Goal: Task Accomplishment & Management: Use online tool/utility

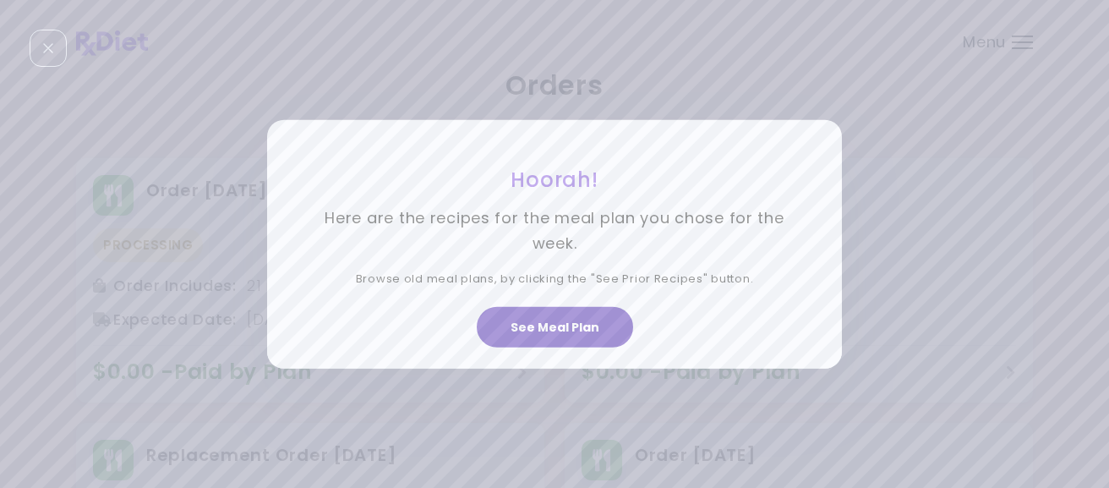
click at [597, 318] on button "See Meal Plan" at bounding box center [555, 327] width 156 height 41
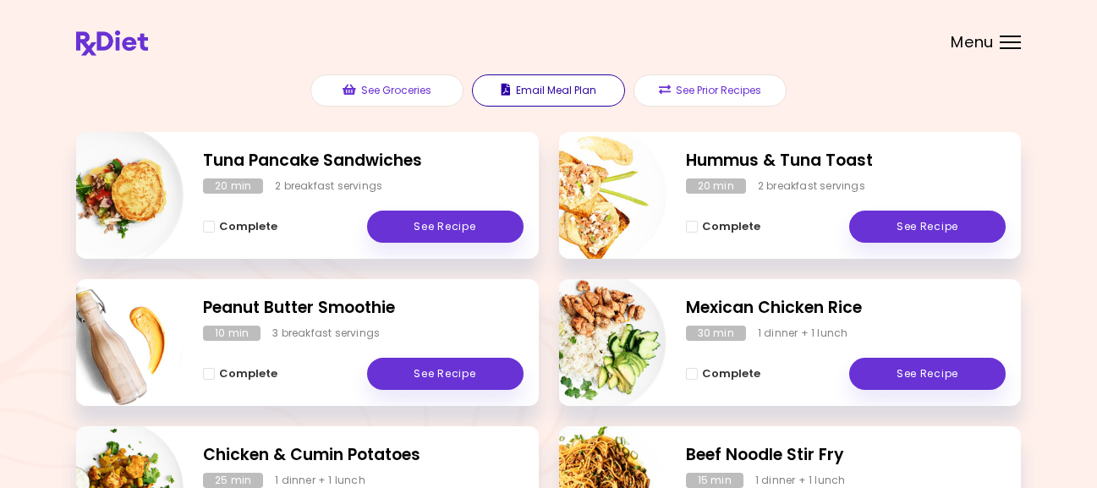
scroll to position [254, 0]
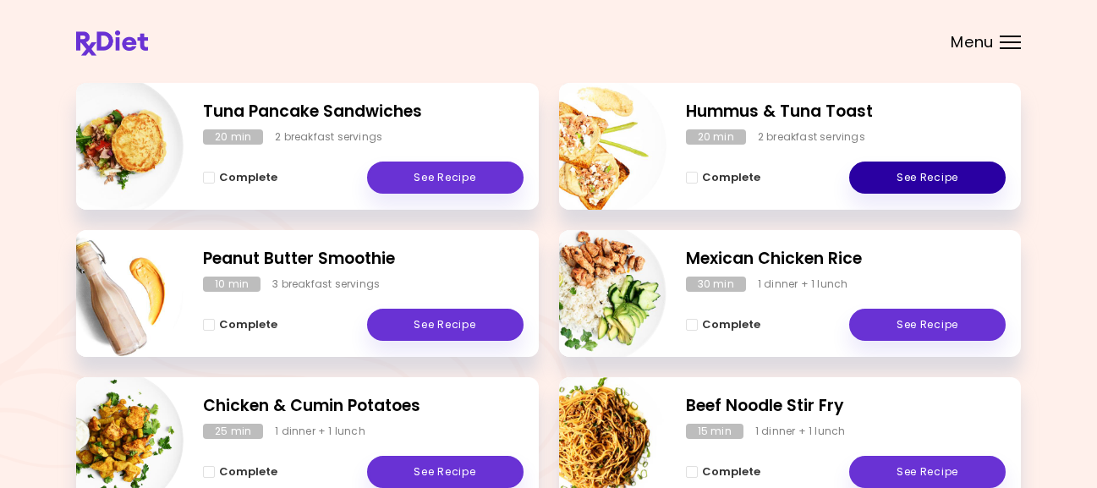
click at [911, 170] on link "See Recipe" at bounding box center [927, 177] width 156 height 32
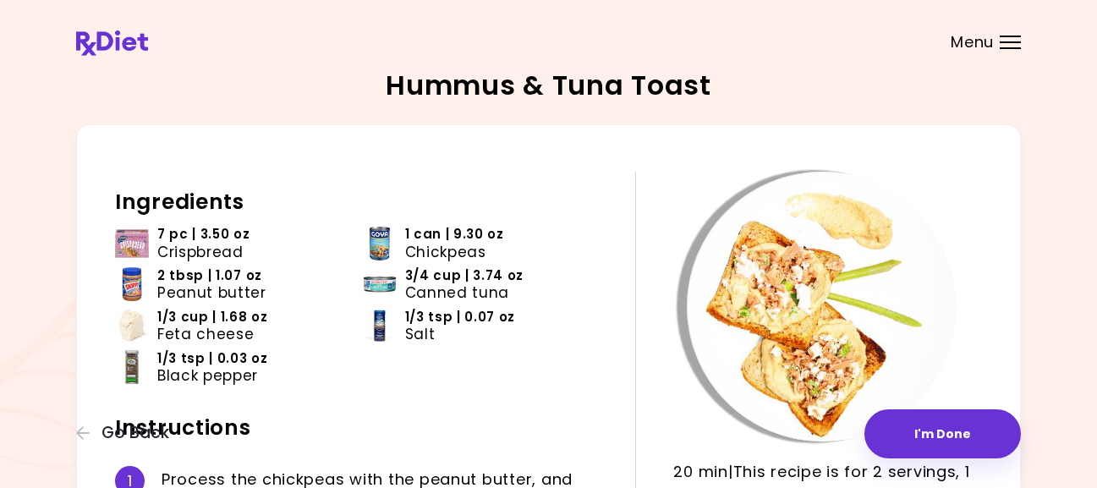
click at [965, 41] on span "Menu" at bounding box center [971, 42] width 43 height 15
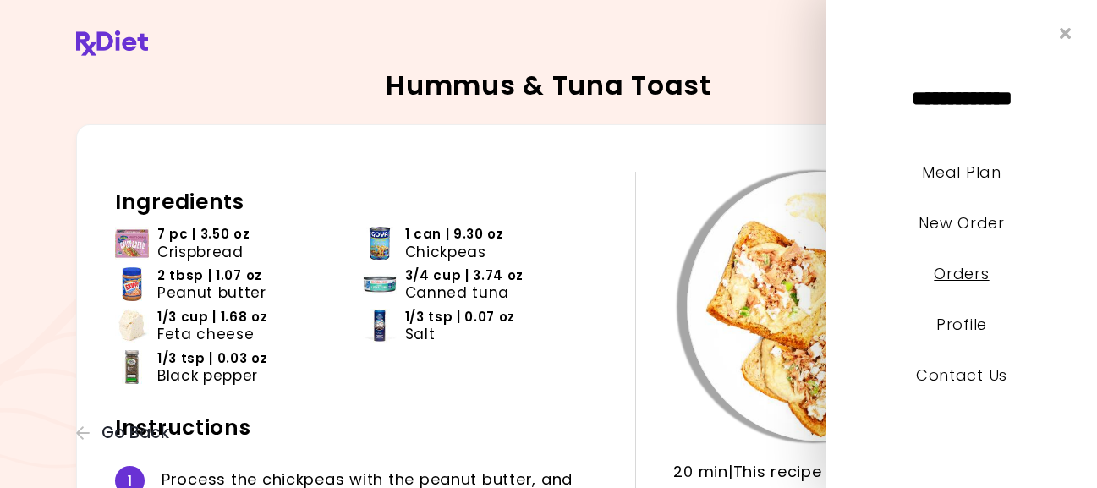
click at [962, 276] on link "Orders" at bounding box center [960, 273] width 55 height 21
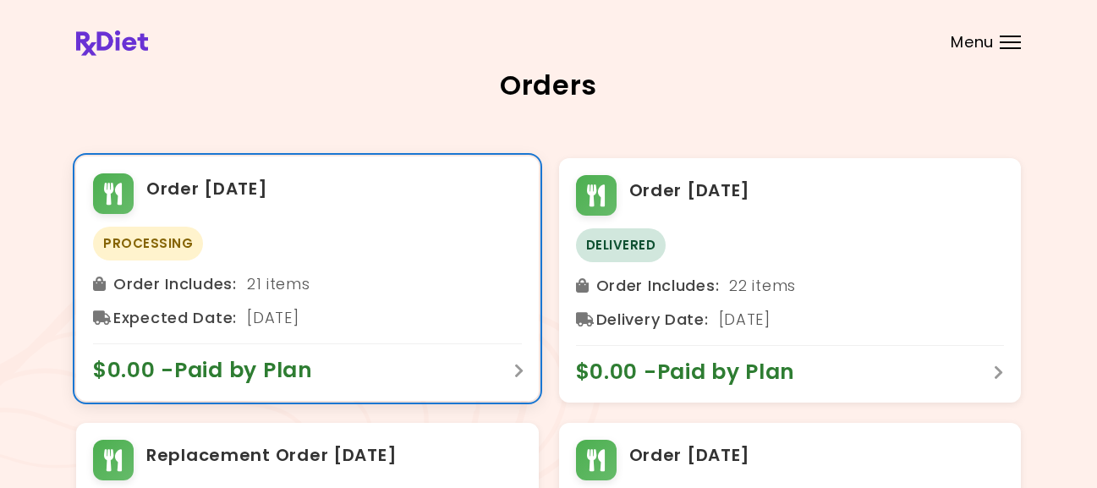
click at [311, 366] on span "$0.00 - Paid by Plan" at bounding box center [211, 370] width 237 height 27
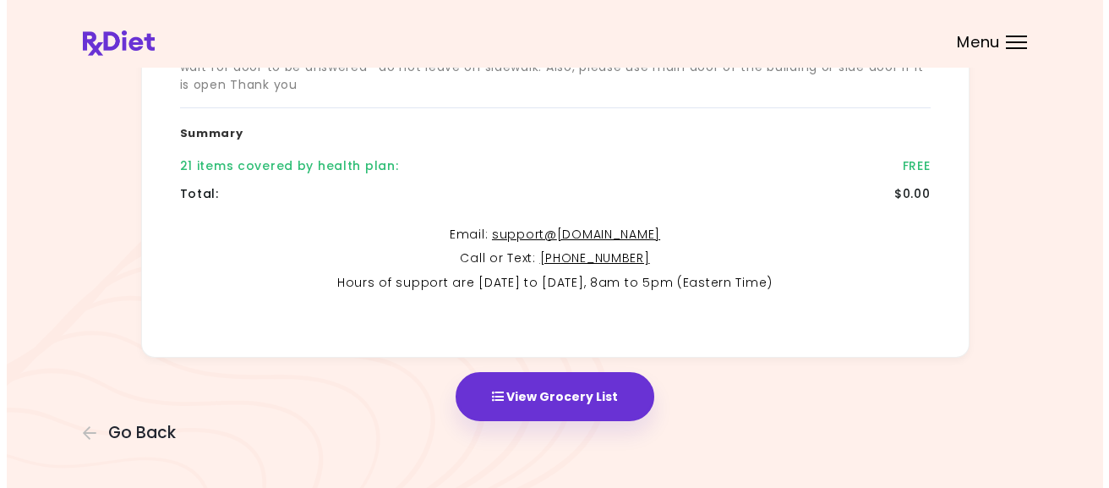
scroll to position [449, 0]
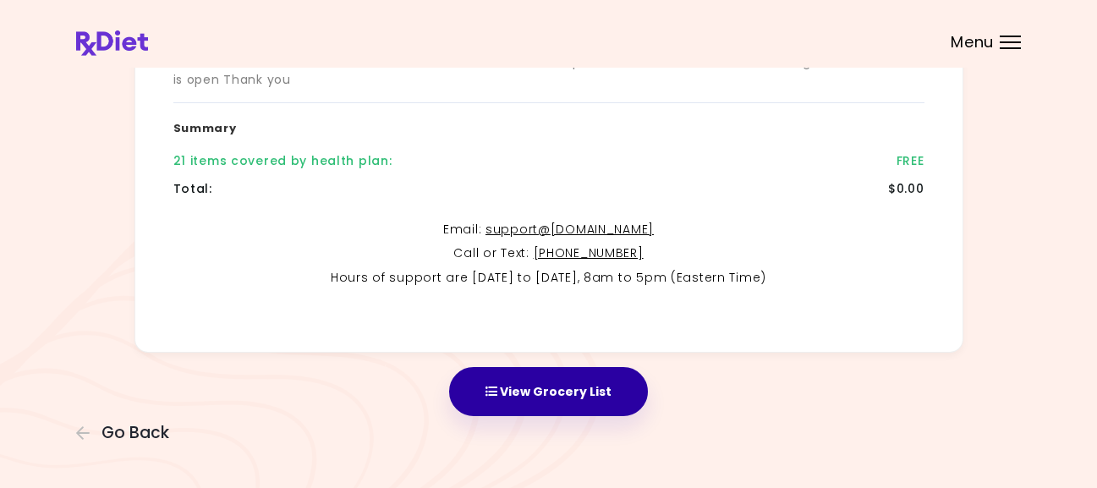
click at [564, 394] on button "View Grocery List" at bounding box center [548, 391] width 199 height 49
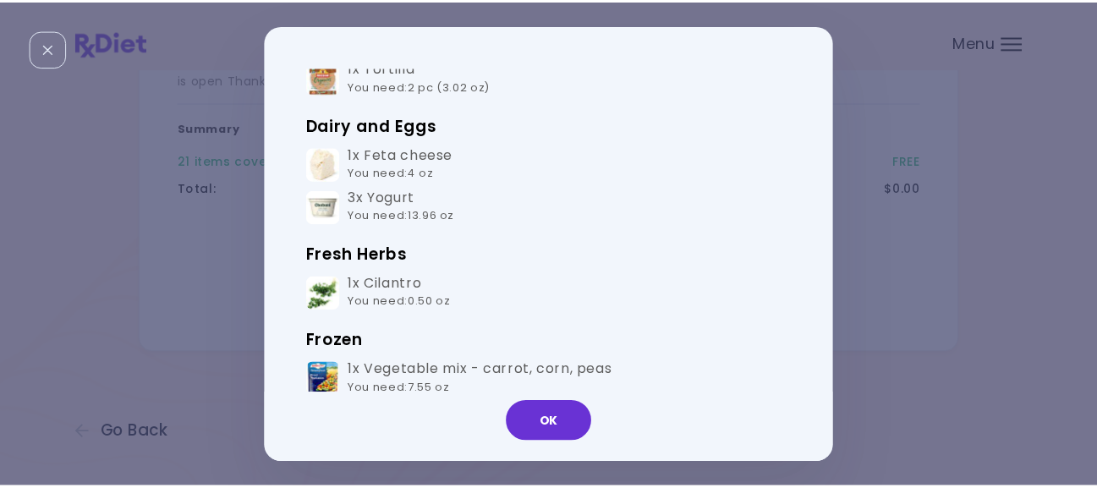
scroll to position [169, 0]
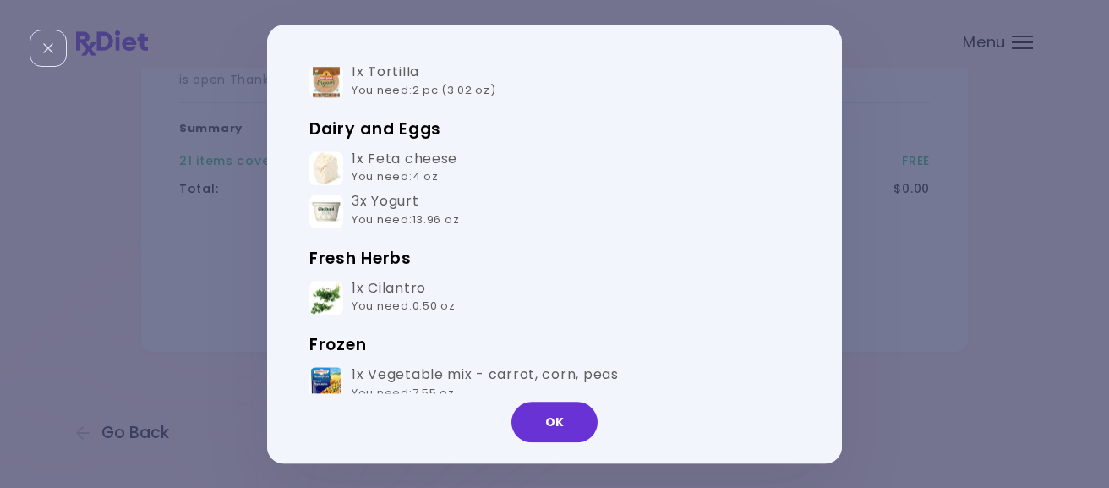
click at [984, 37] on div "Groceries Please check the groceries you received to confirm they include the f…" at bounding box center [554, 244] width 1109 height 488
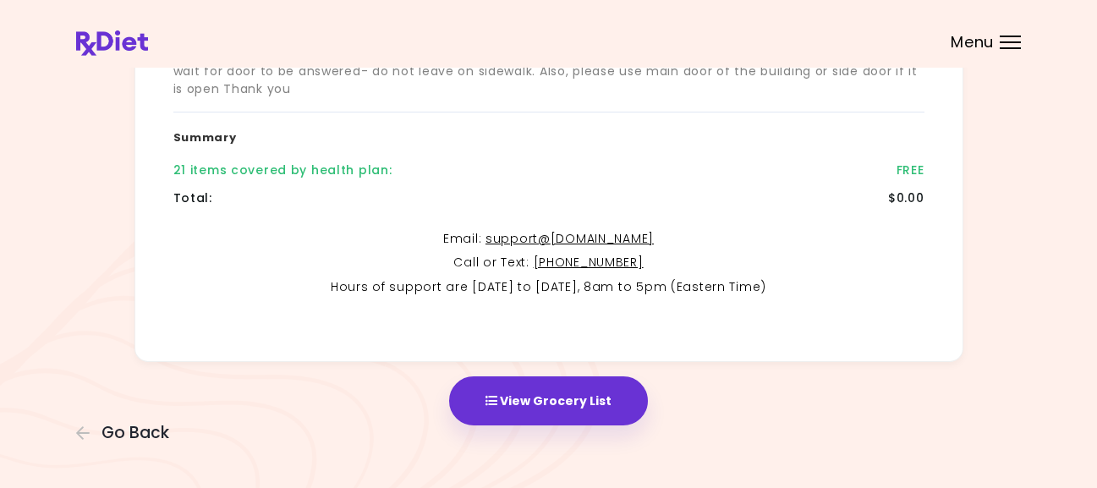
scroll to position [449, 0]
